Goal: Task Accomplishment & Management: Complete application form

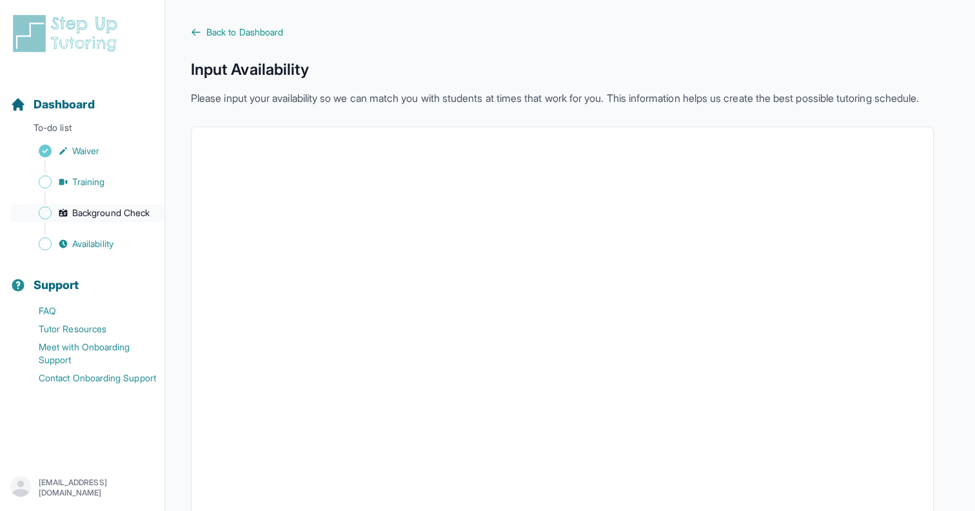
click at [93, 208] on span "Background Check" at bounding box center [110, 212] width 77 height 13
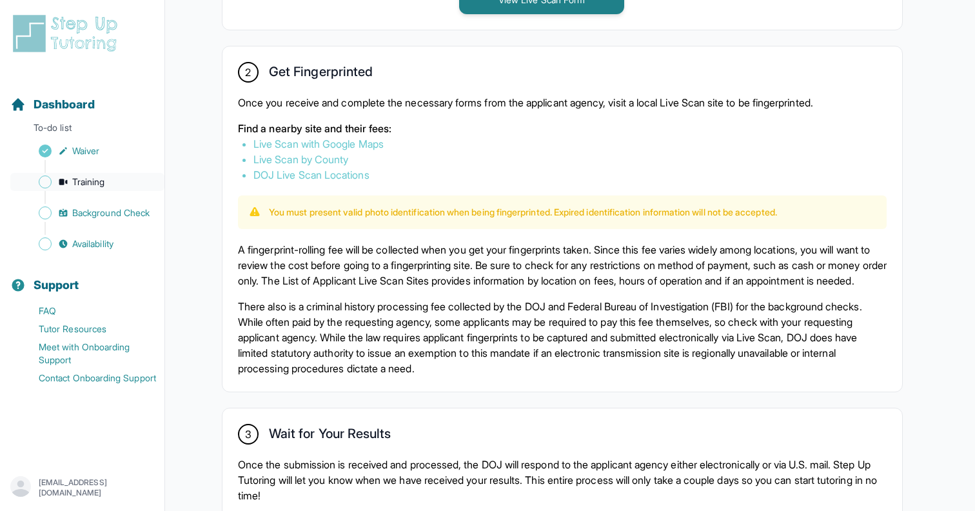
click at [75, 179] on span "Training" at bounding box center [88, 181] width 33 height 13
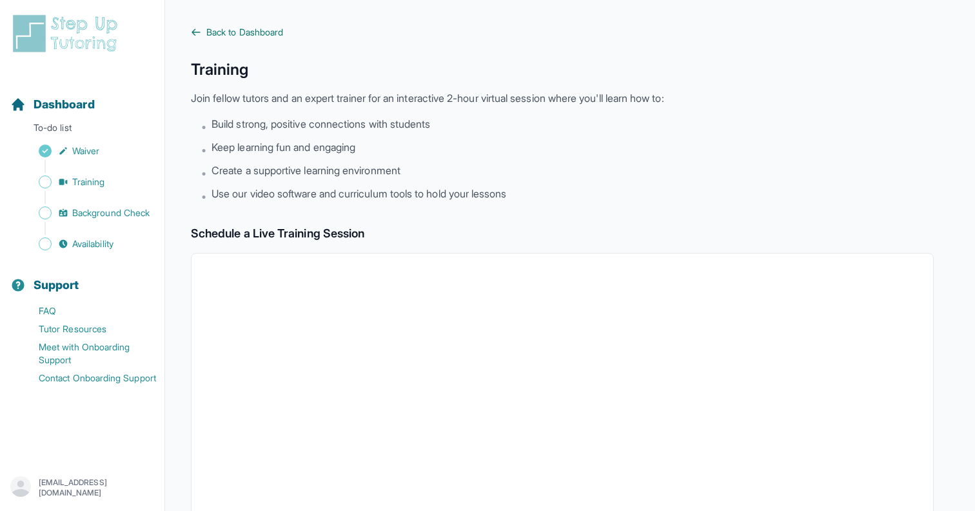
click at [230, 28] on span "Back to Dashboard" at bounding box center [244, 32] width 77 height 13
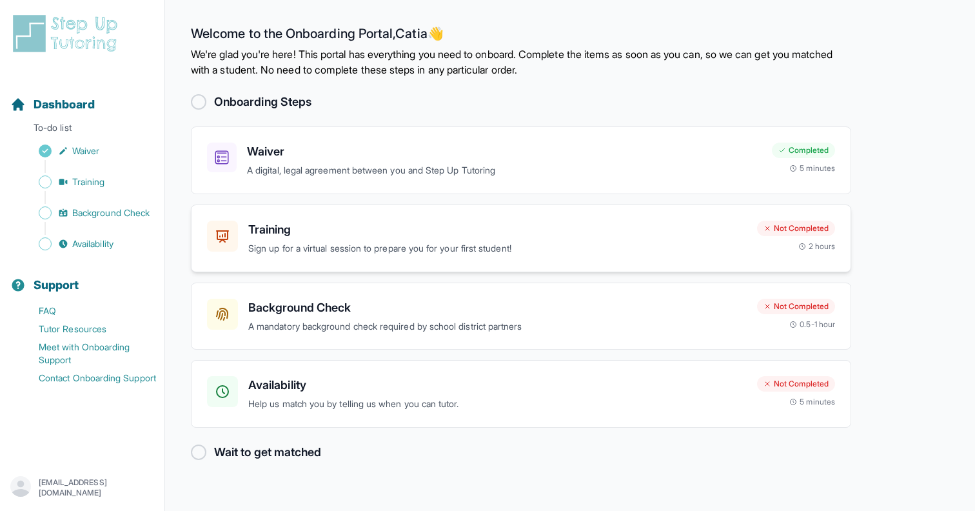
click at [418, 235] on h3 "Training" at bounding box center [497, 230] width 498 height 18
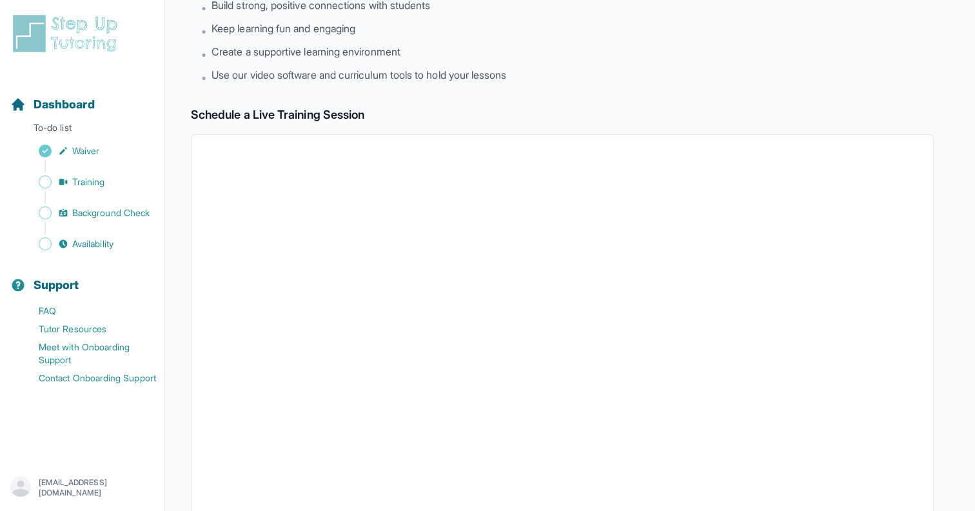
scroll to position [165, 0]
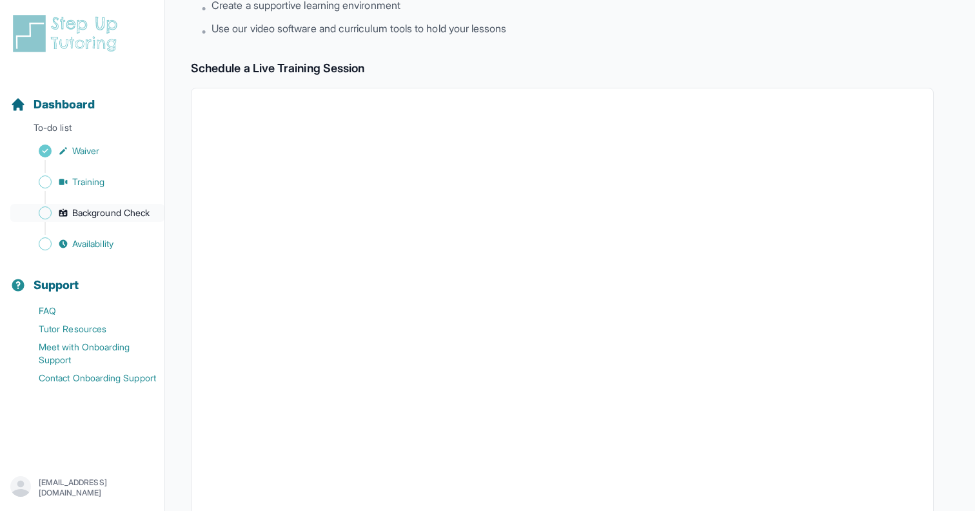
click at [124, 211] on span "Background Check" at bounding box center [110, 212] width 77 height 13
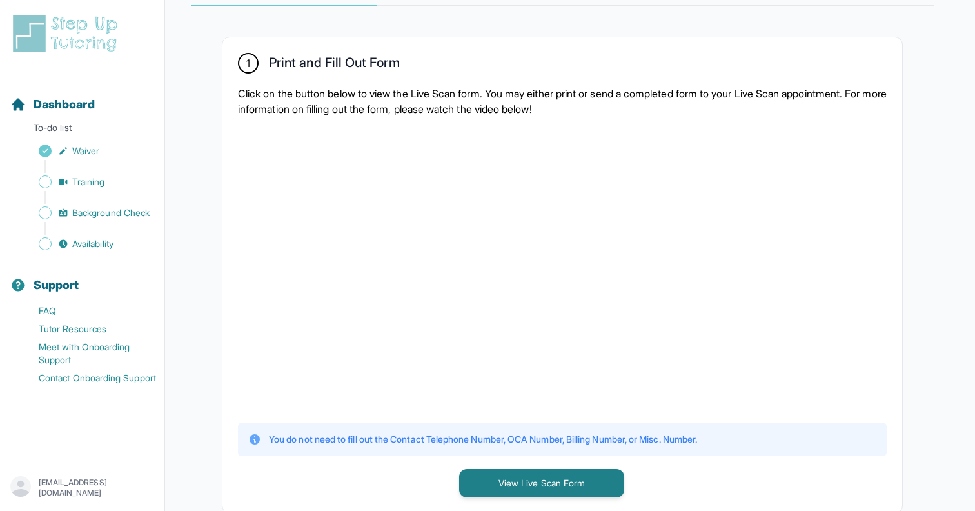
scroll to position [5, 0]
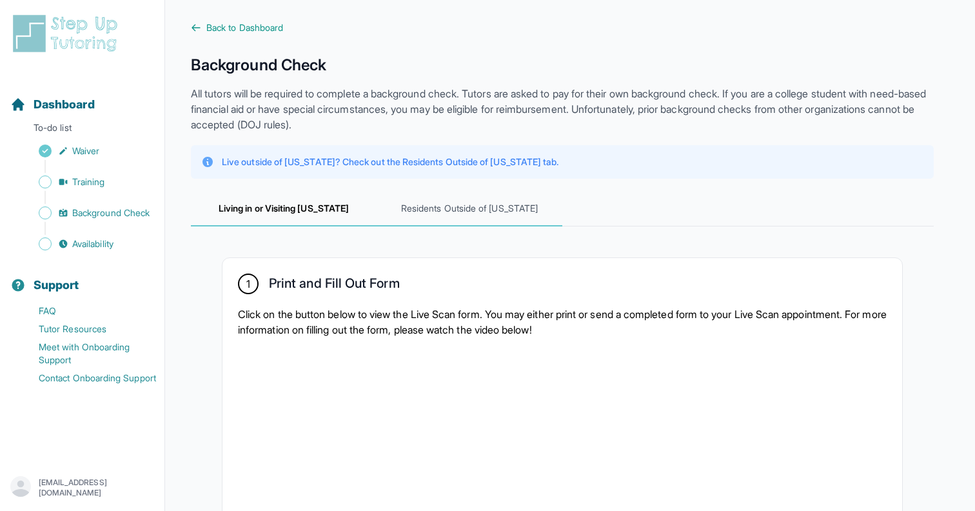
click at [430, 211] on span "Residents Outside of [US_STATE]" at bounding box center [470, 209] width 186 height 35
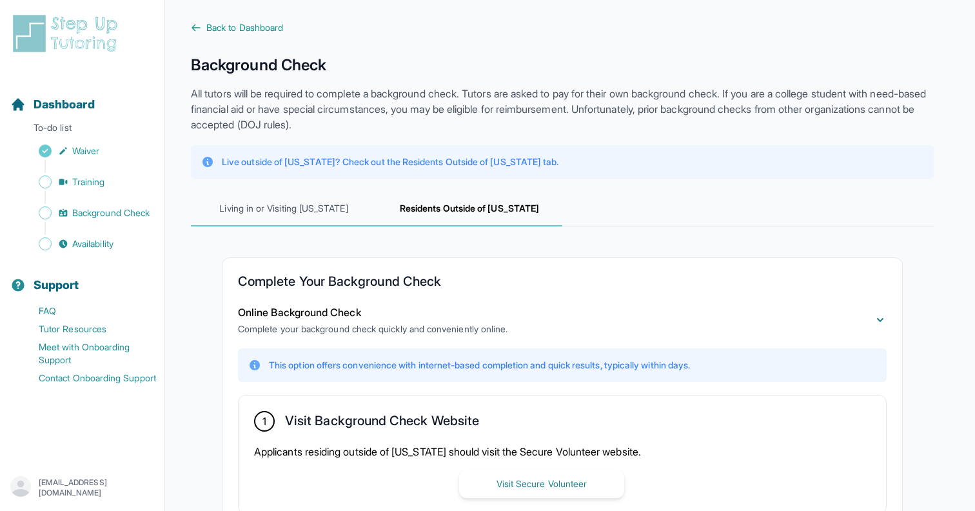
click at [335, 221] on span "Living in or Visiting [US_STATE]" at bounding box center [284, 209] width 186 height 35
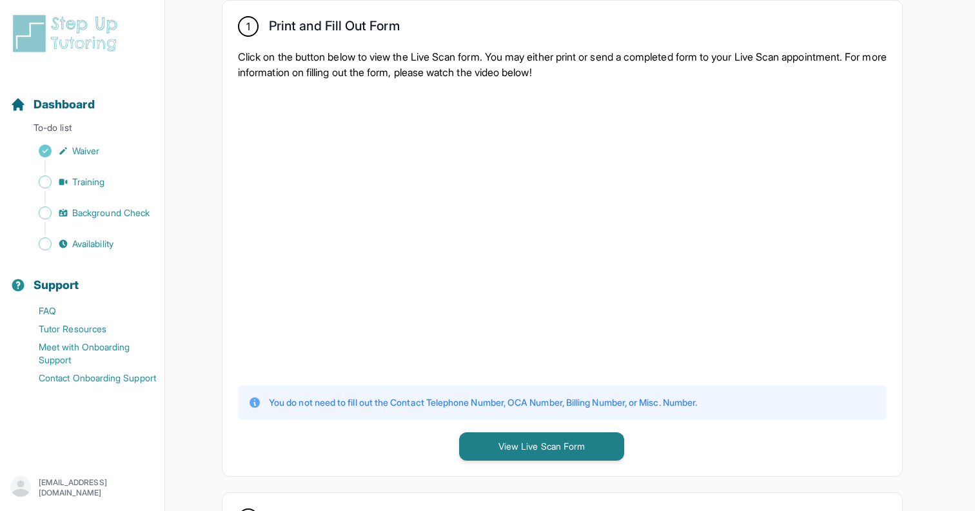
scroll to position [264, 0]
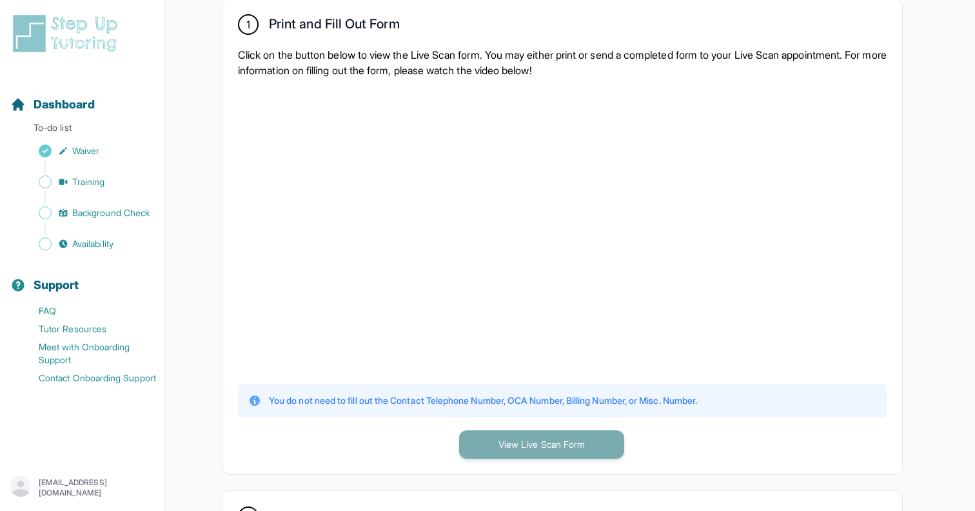
click at [555, 442] on button "View Live Scan Form" at bounding box center [541, 444] width 165 height 28
